Goal: Task Accomplishment & Management: Use online tool/utility

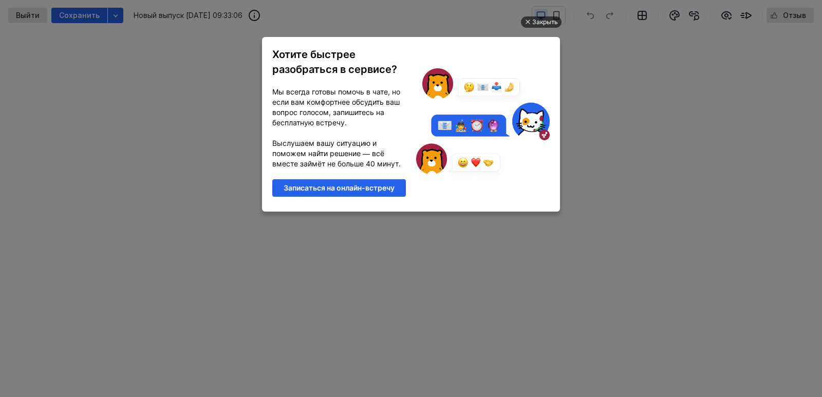
click at [532, 19] on div "Закрыть" at bounding box center [545, 21] width 26 height 11
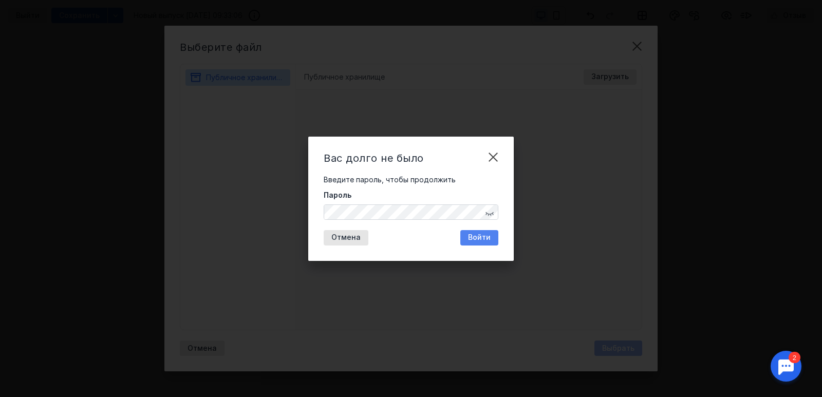
click at [477, 235] on span "Войти" at bounding box center [479, 237] width 23 height 9
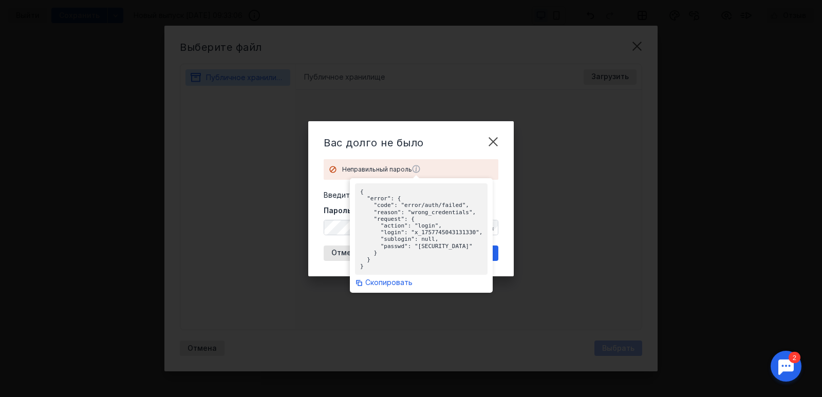
click at [418, 166] on icon at bounding box center [417, 169] width 8 height 8
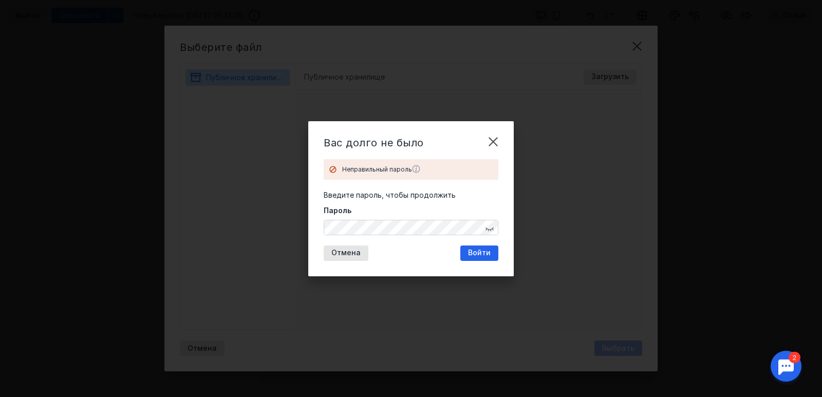
click at [486, 189] on form "Неправильный пароль Введите пароль, чтобы продолжить [PERSON_NAME]" at bounding box center [411, 197] width 175 height 76
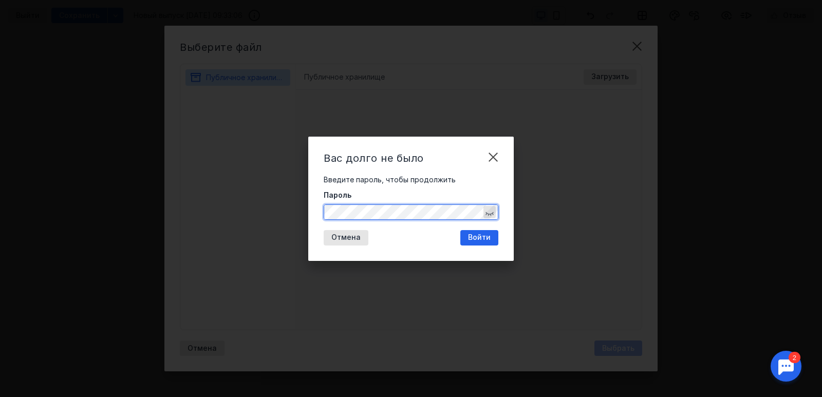
click at [494, 211] on div "button" at bounding box center [490, 212] width 12 height 12
click at [470, 238] on span "Войти" at bounding box center [479, 237] width 23 height 9
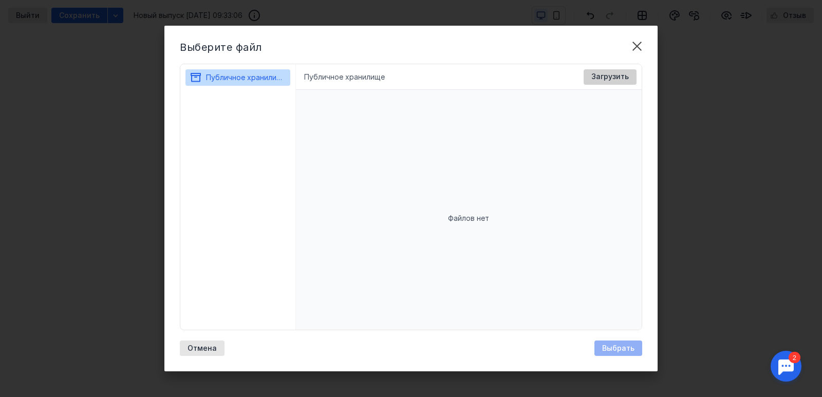
click at [603, 76] on span "Загрузить" at bounding box center [611, 76] width 38 height 9
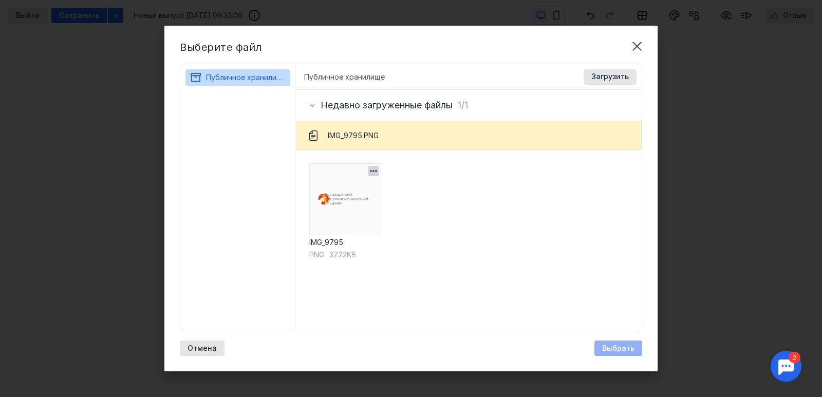
click at [339, 193] on img at bounding box center [345, 199] width 72 height 72
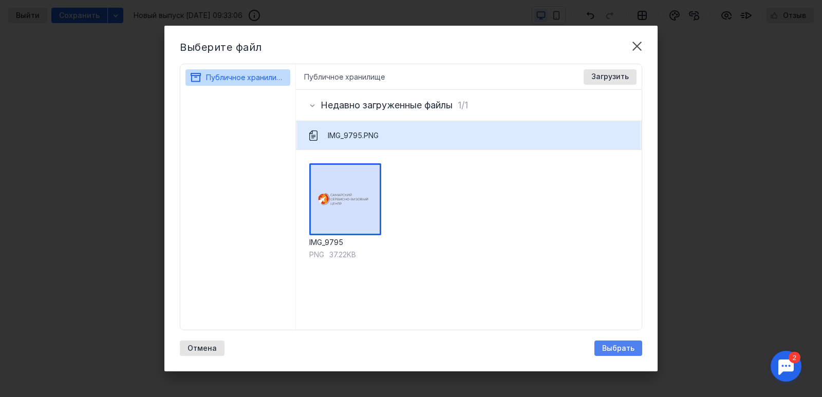
click at [627, 349] on span "Выбрать" at bounding box center [618, 348] width 32 height 9
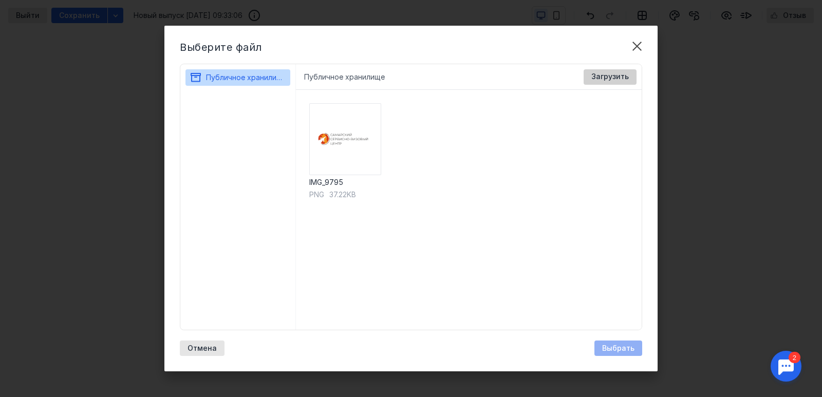
click at [620, 77] on span "Загрузить" at bounding box center [611, 76] width 38 height 9
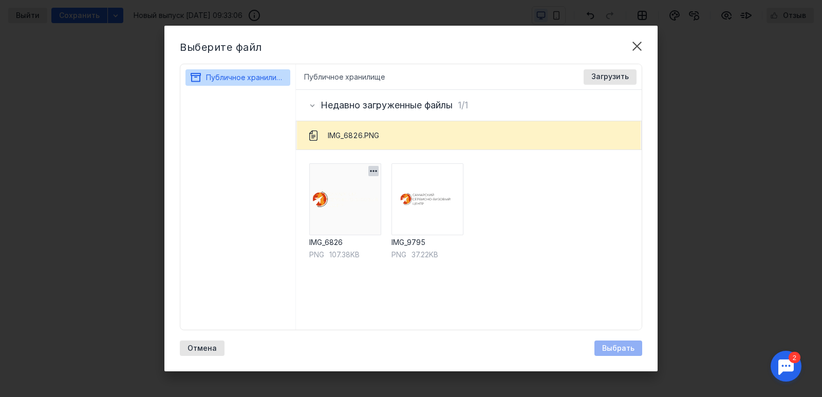
click at [334, 222] on img at bounding box center [345, 199] width 72 height 72
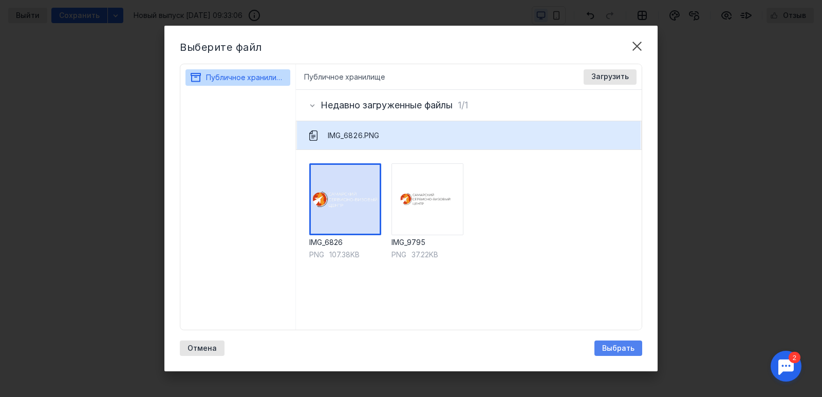
click at [625, 346] on span "Выбрать" at bounding box center [618, 348] width 32 height 9
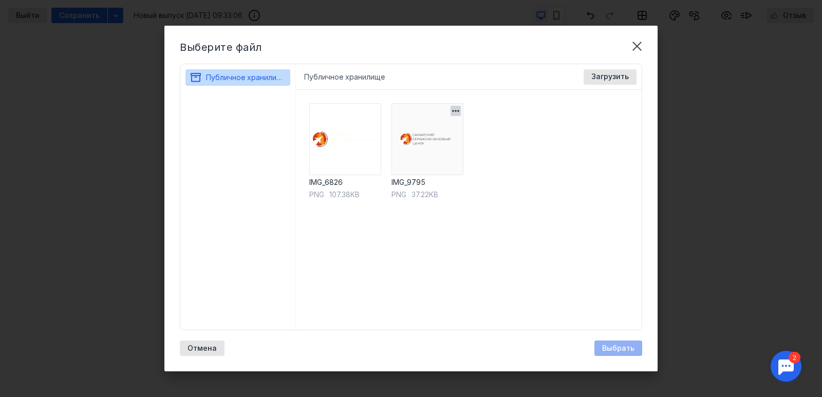
click at [404, 142] on img at bounding box center [428, 139] width 72 height 72
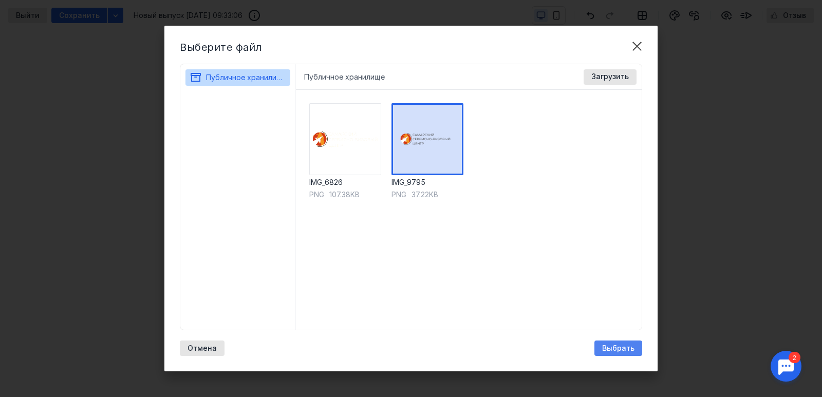
click at [616, 352] on span "Выбрать" at bounding box center [618, 348] width 32 height 9
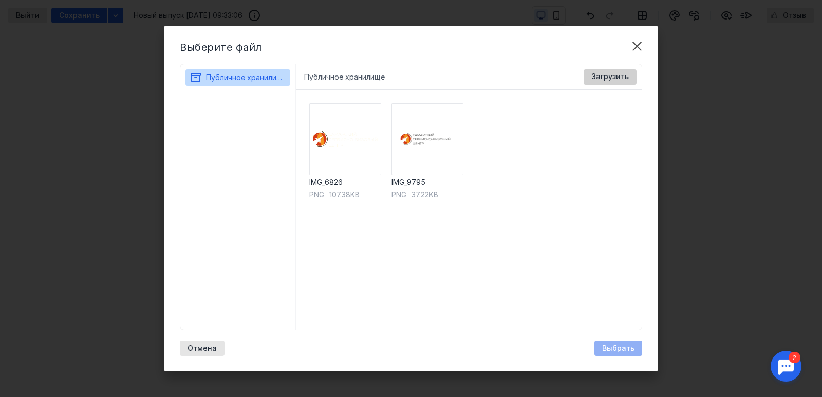
click at [606, 75] on span "Загрузить" at bounding box center [611, 76] width 38 height 9
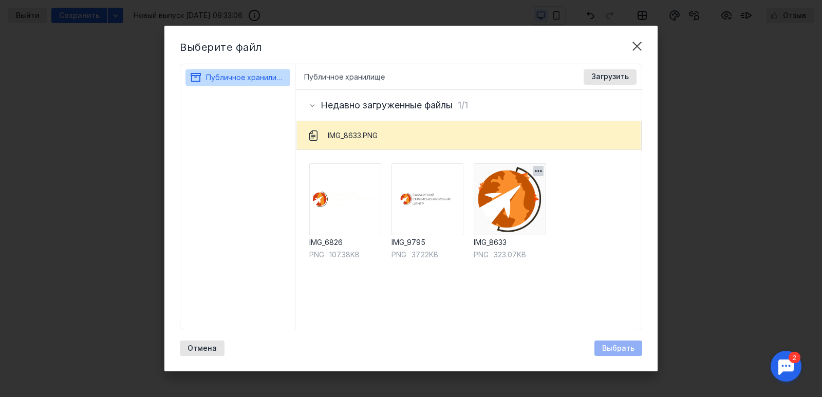
click at [524, 216] on img at bounding box center [510, 199] width 72 height 72
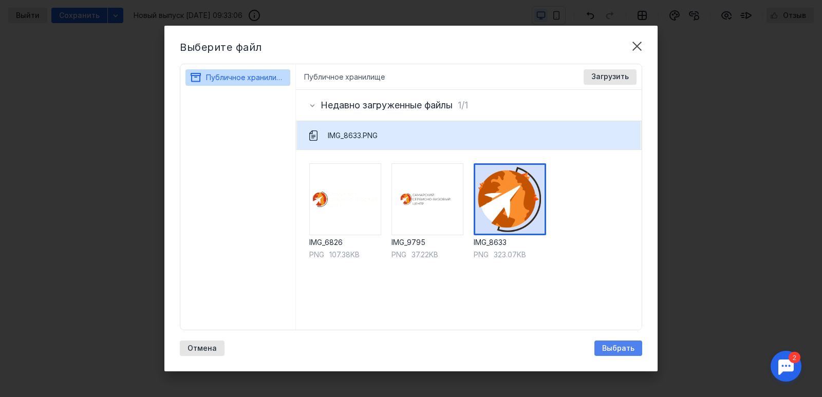
click at [611, 351] on span "Выбрать" at bounding box center [618, 348] width 32 height 9
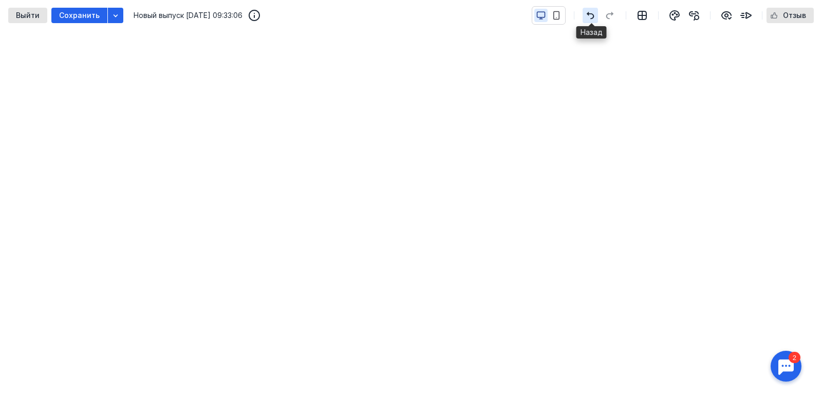
click at [592, 14] on icon "button" at bounding box center [590, 15] width 12 height 8
click at [592, 16] on icon "button" at bounding box center [590, 15] width 12 height 8
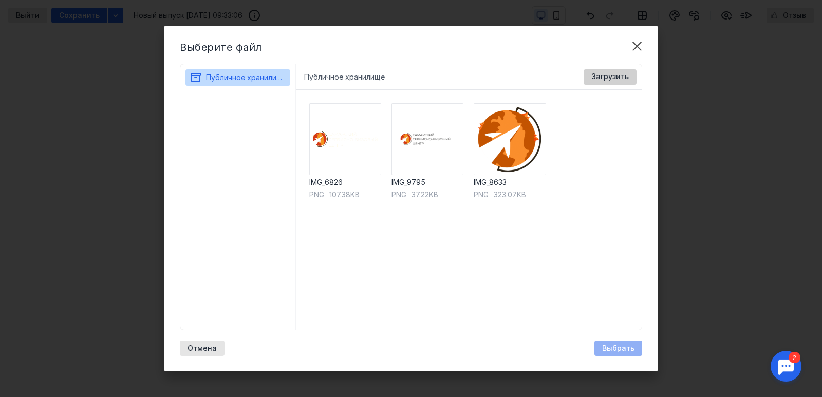
click at [615, 80] on span "Загрузить" at bounding box center [611, 76] width 38 height 9
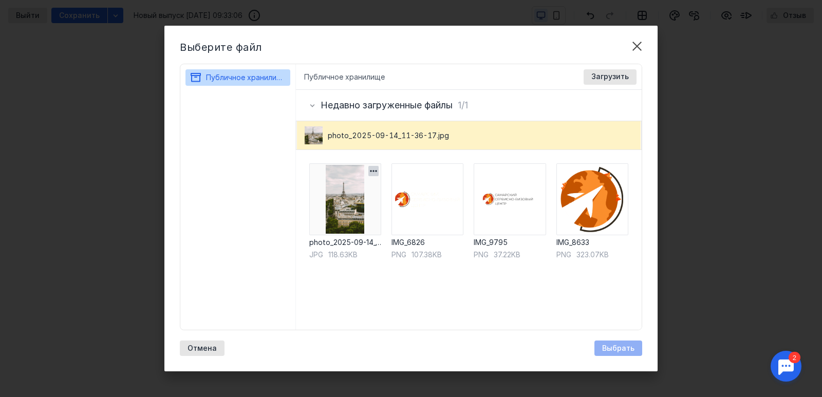
click at [340, 220] on img at bounding box center [345, 199] width 72 height 72
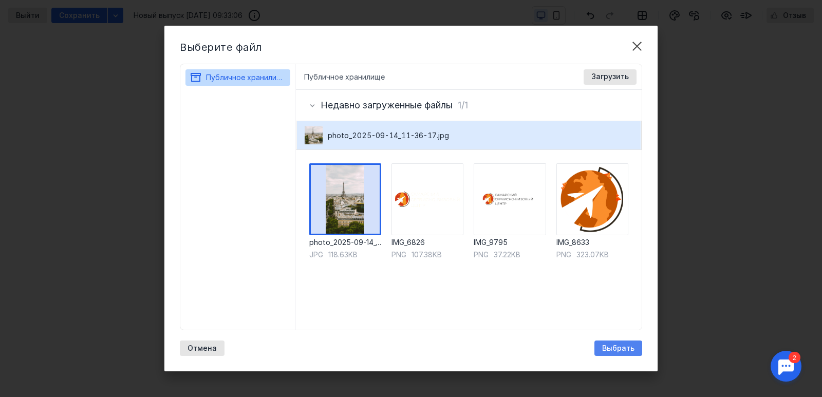
click at [611, 349] on span "Выбрать" at bounding box center [618, 348] width 32 height 9
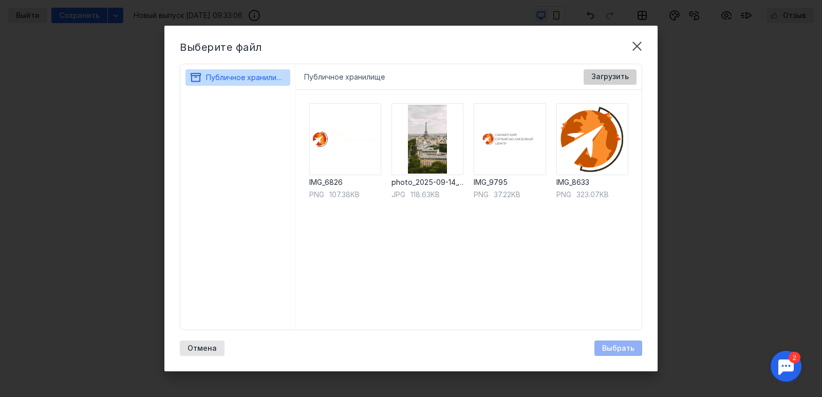
click at [615, 77] on span "Загрузить" at bounding box center [611, 76] width 38 height 9
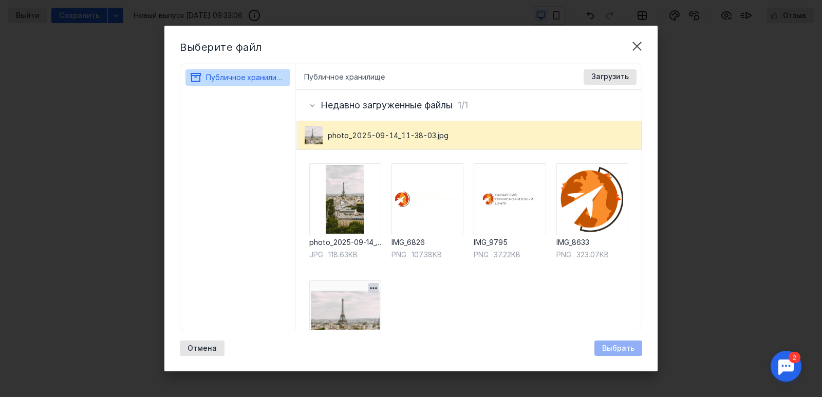
click at [349, 306] on img at bounding box center [345, 317] width 72 height 72
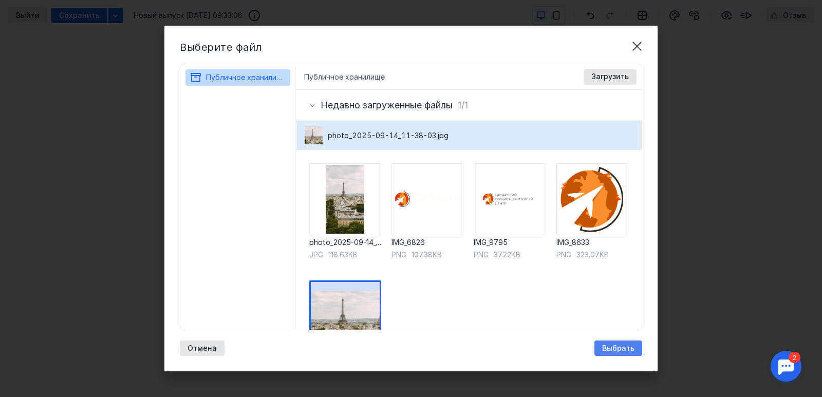
click at [613, 345] on span "Выбрать" at bounding box center [618, 348] width 32 height 9
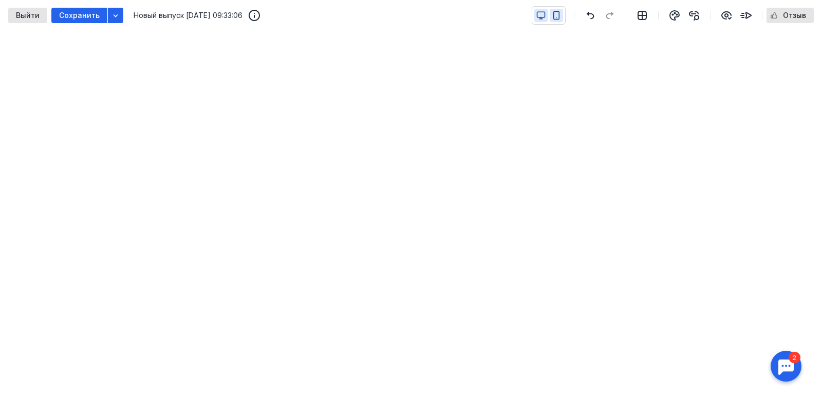
click at [560, 12] on icon "button" at bounding box center [557, 16] width 6 height 8
click at [544, 11] on icon "button" at bounding box center [541, 15] width 9 height 9
click at [592, 17] on icon "button" at bounding box center [590, 15] width 12 height 8
click at [557, 14] on icon "button" at bounding box center [556, 15] width 9 height 9
click at [545, 14] on icon "button" at bounding box center [542, 15] width 8 height 6
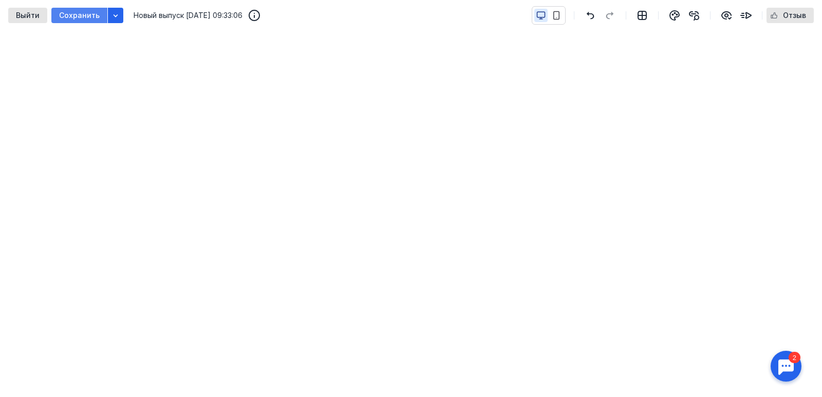
click at [76, 15] on span "Сохранить" at bounding box center [79, 15] width 41 height 9
click at [115, 20] on div "button" at bounding box center [115, 15] width 10 height 10
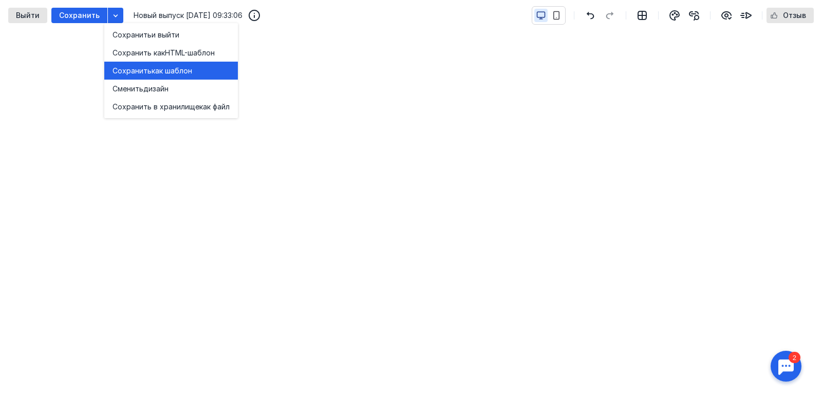
click at [156, 70] on span "как шаблон" at bounding box center [172, 71] width 41 height 10
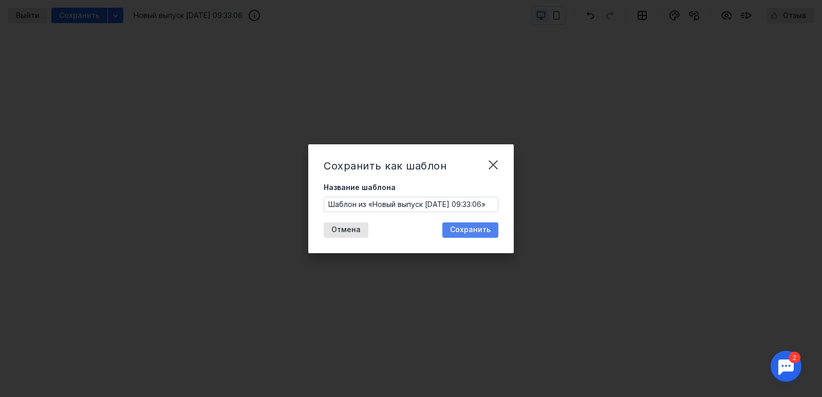
click at [463, 234] on span "Сохранить" at bounding box center [470, 230] width 41 height 9
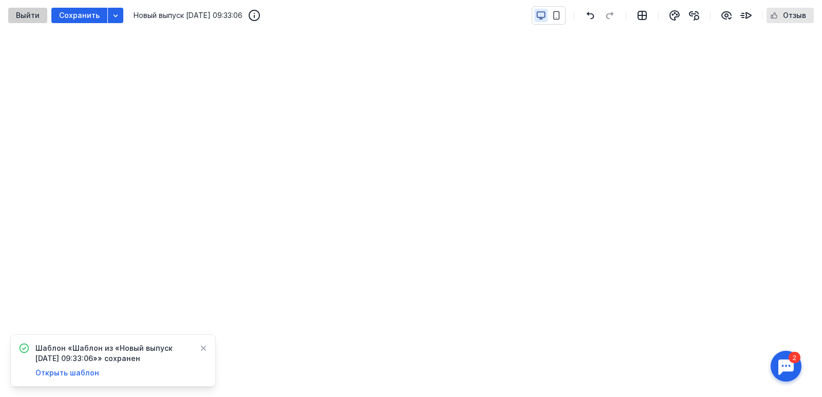
click at [33, 13] on span "Выйти" at bounding box center [28, 15] width 24 height 9
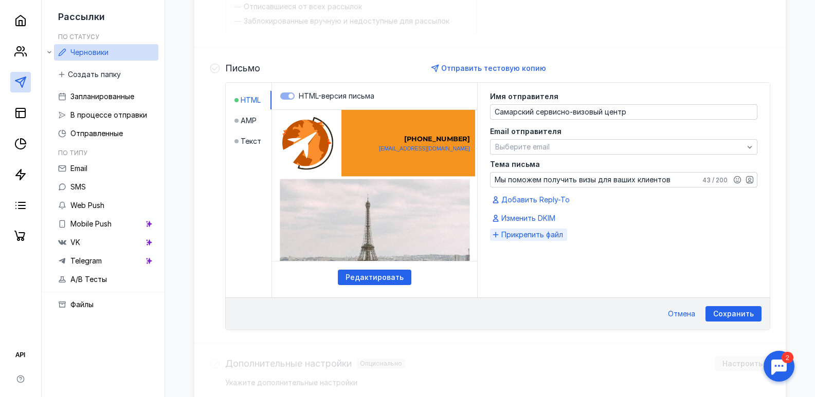
click at [533, 233] on span "Прикрепить файл" at bounding box center [532, 235] width 62 height 10
click at [525, 235] on span "Прикрепить файл" at bounding box center [532, 235] width 62 height 10
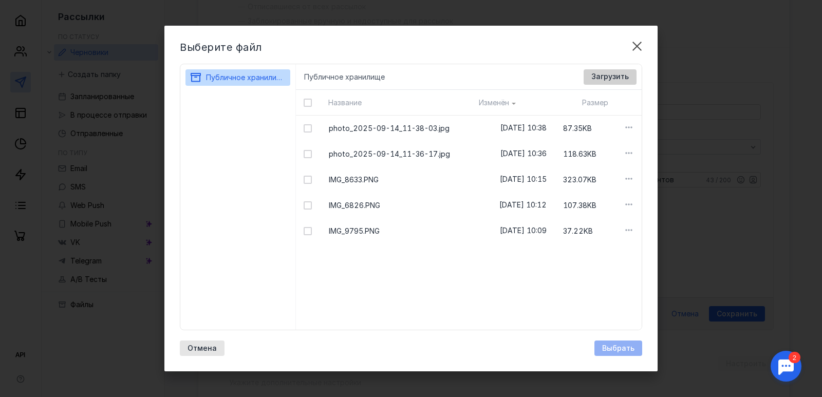
click at [604, 77] on span "Загрузить" at bounding box center [611, 76] width 38 height 9
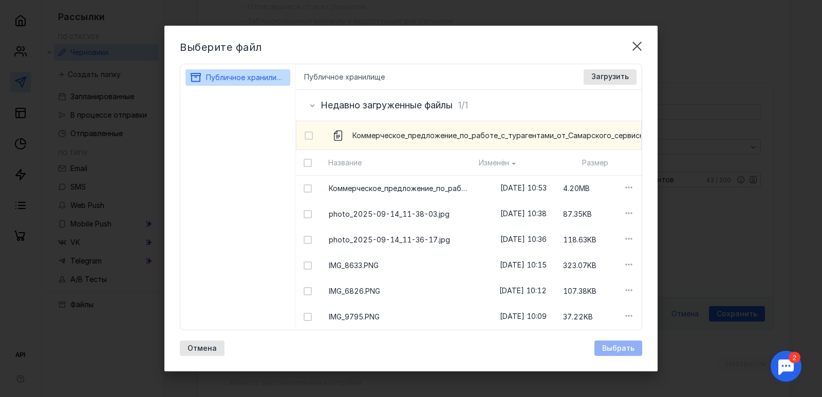
click at [502, 134] on span "Коммерческое_предложение_по_работе_с_турагентами_от_Самарского_сервисно.pdf" at bounding box center [508, 136] width 310 height 10
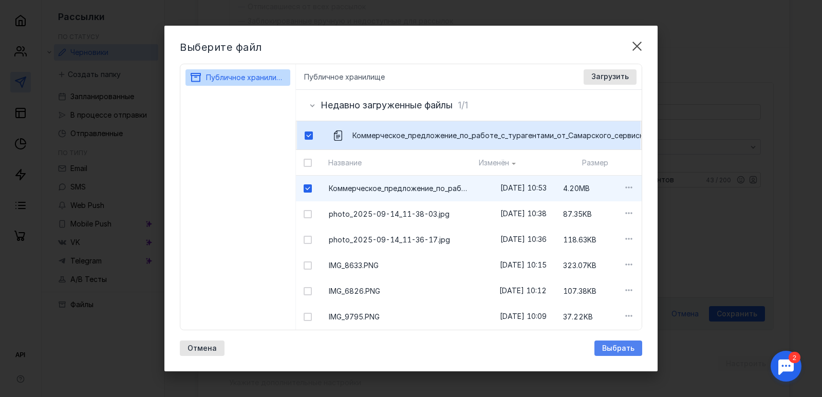
click at [609, 353] on span "Выбрать" at bounding box center [618, 348] width 32 height 9
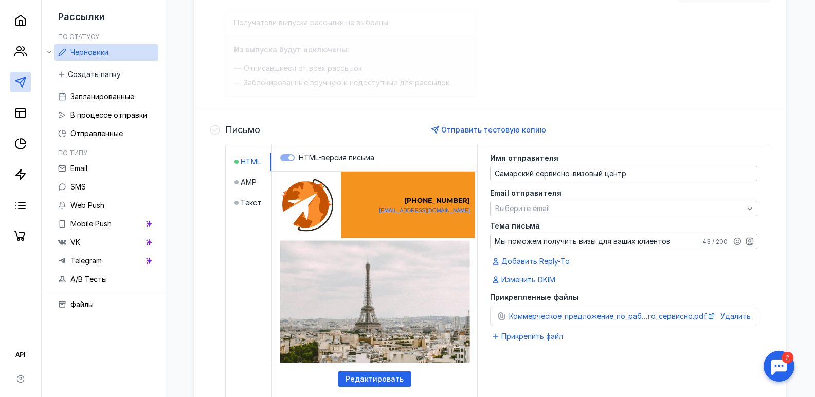
scroll to position [142, 0]
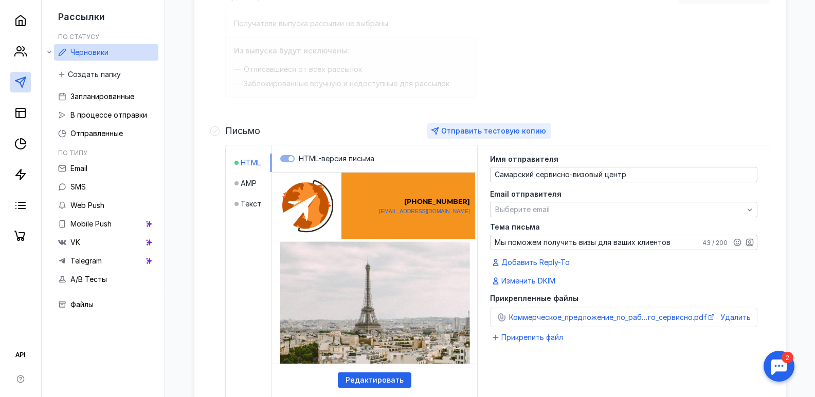
click at [509, 133] on span "Отправить тестовую копию" at bounding box center [493, 130] width 105 height 9
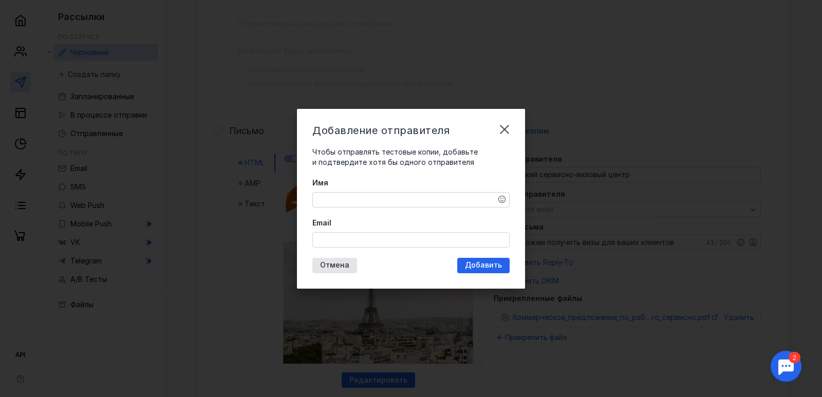
click at [395, 204] on textarea "Имя" at bounding box center [411, 200] width 196 height 14
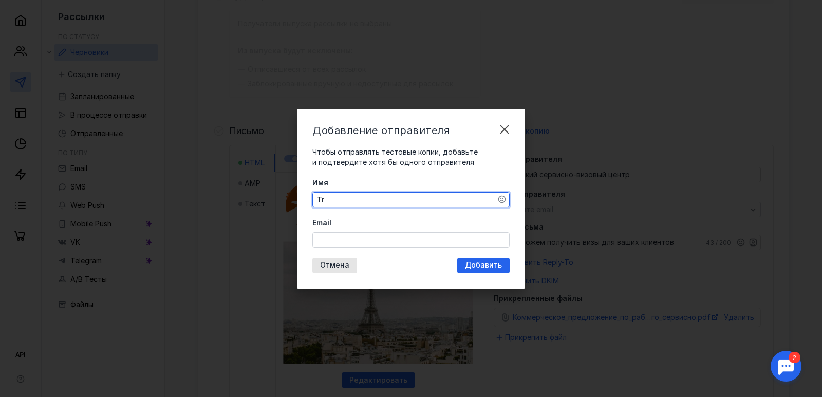
type textarea "T"
type textarea "е"
type textarea "T"
type textarea "[PERSON_NAME]"
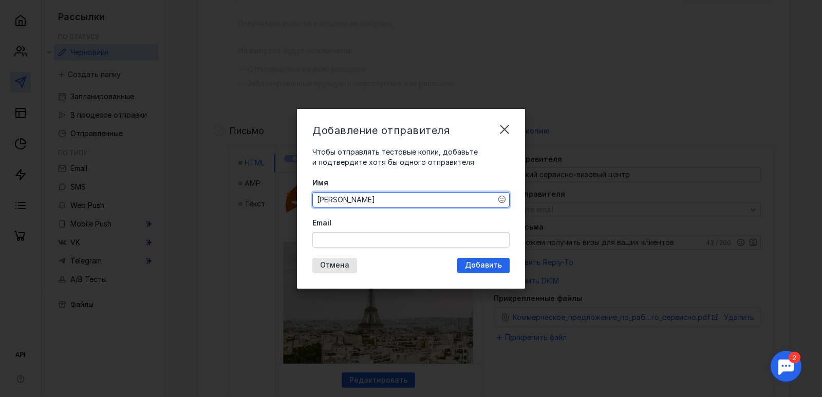
click at [348, 244] on input "Email" at bounding box center [411, 240] width 196 height 14
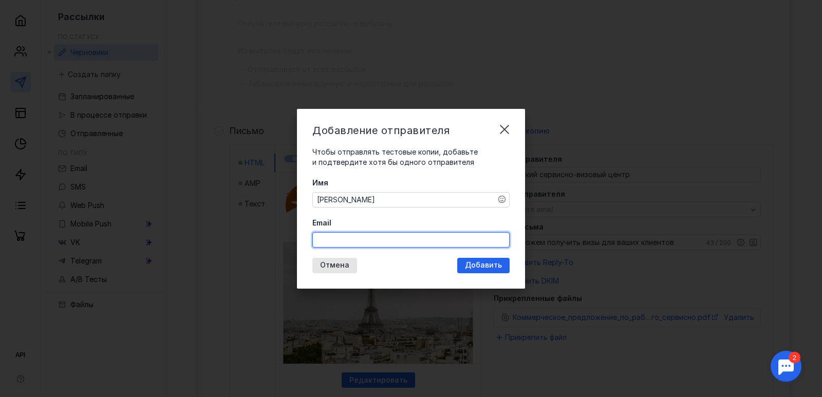
type input "[EMAIL_ADDRESS][DOMAIN_NAME]"
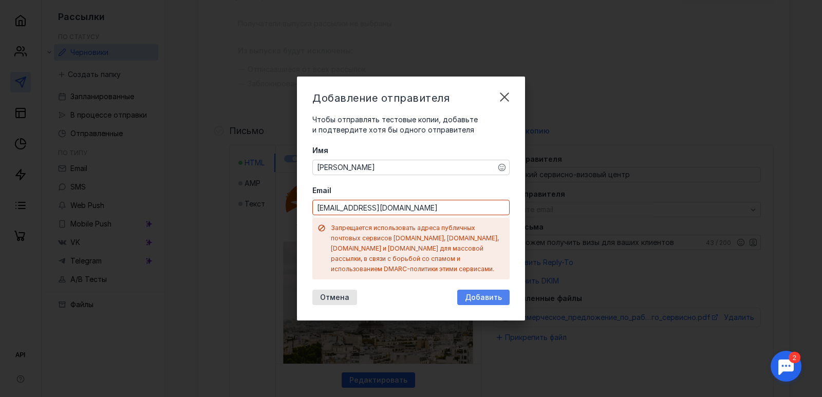
click at [484, 267] on div "Добавление отправителя Чтобы отправлять тестовые копии, добавьте и подтвердите …" at bounding box center [411, 199] width 228 height 244
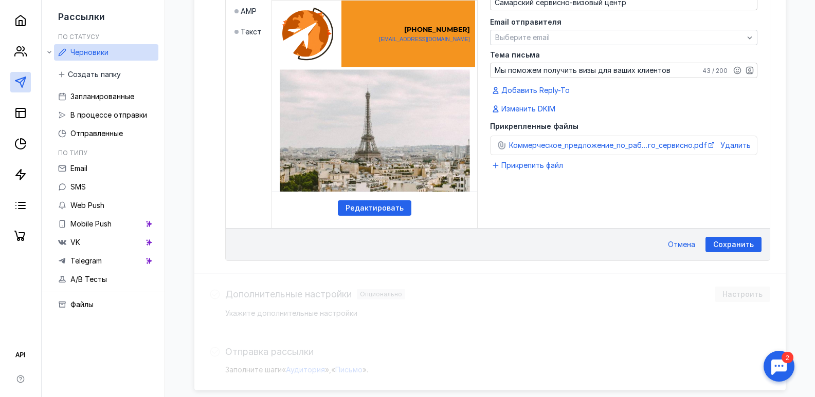
scroll to position [316, 0]
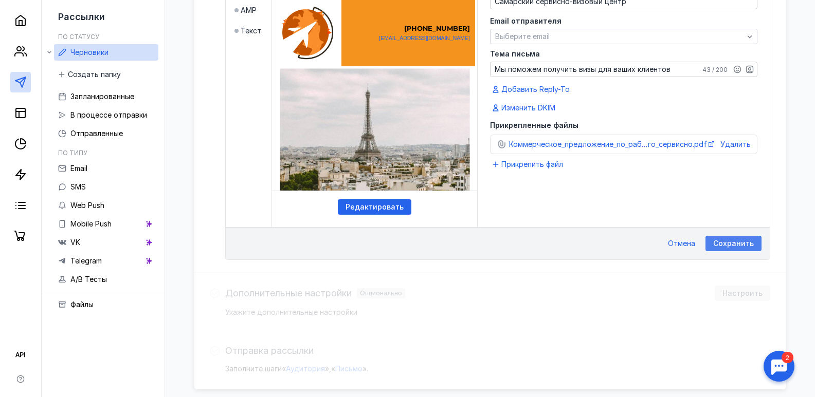
click at [749, 243] on span "Сохранить" at bounding box center [733, 243] width 41 height 9
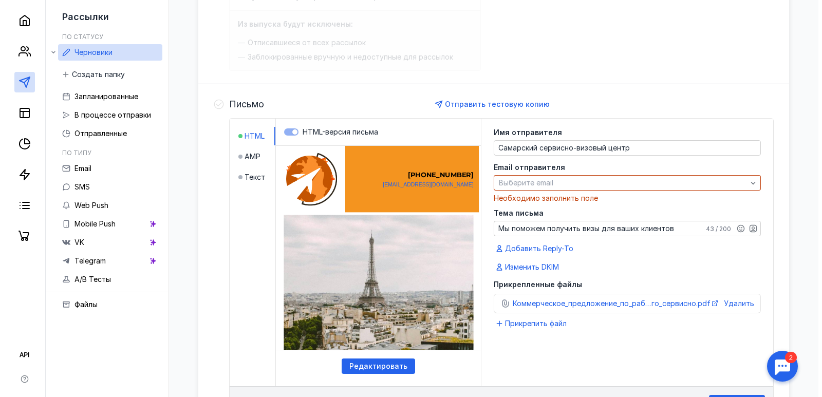
scroll to position [171, 0]
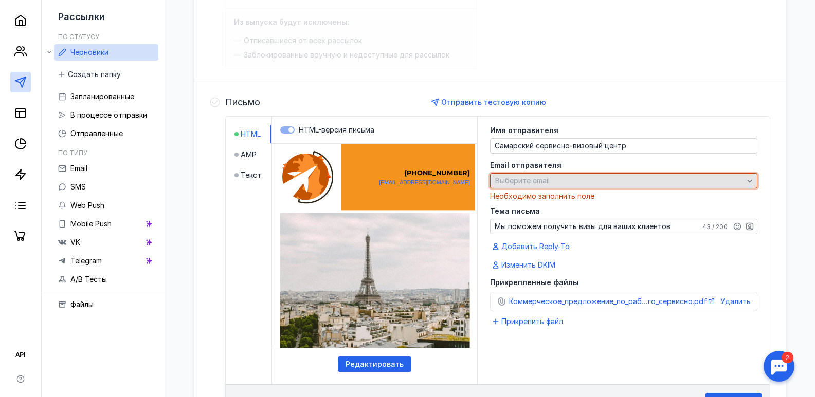
click at [576, 184] on div "Выберите email" at bounding box center [618, 181] width 253 height 9
click at [531, 178] on span "Выберите email" at bounding box center [522, 180] width 54 height 9
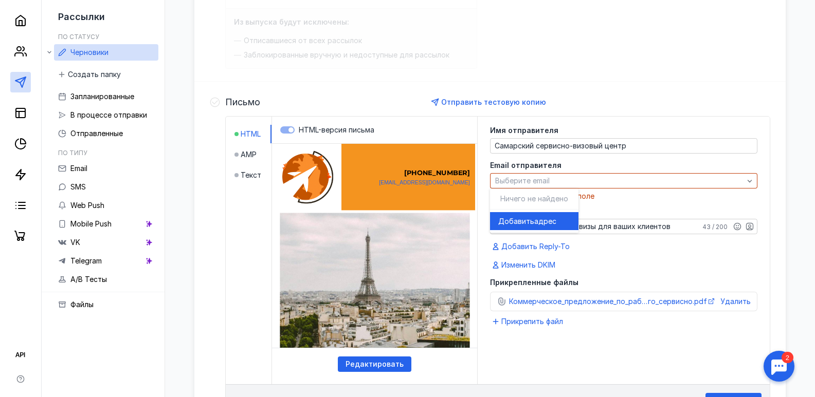
click at [528, 215] on div "Добавить адрес" at bounding box center [534, 221] width 72 height 18
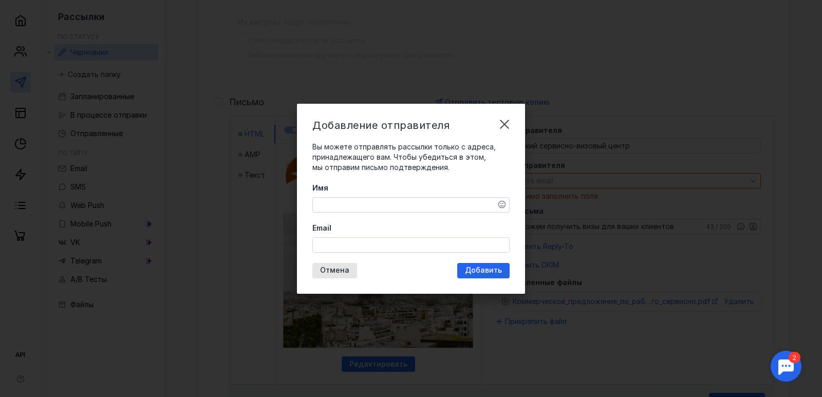
click at [429, 205] on textarea "Имя" at bounding box center [411, 205] width 196 height 14
type textarea "C"
type textarea "Самарский сервисно-визовый"
click at [382, 241] on input "Email" at bounding box center [411, 245] width 196 height 14
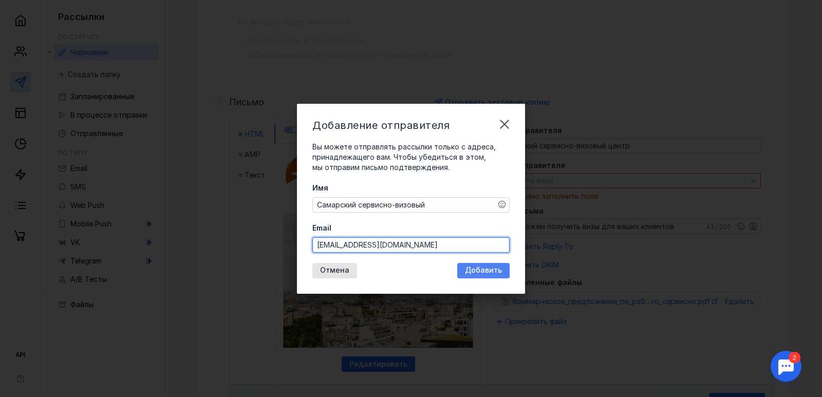
type input "[EMAIL_ADDRESS][DOMAIN_NAME]"
click at [477, 270] on span "Добавить" at bounding box center [483, 270] width 37 height 9
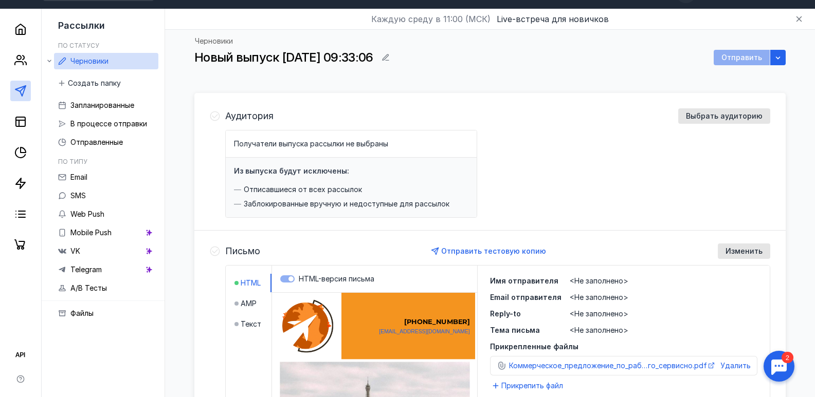
scroll to position [0, 0]
